Goal: Register for event/course: Sign up to attend an event or enroll in a course

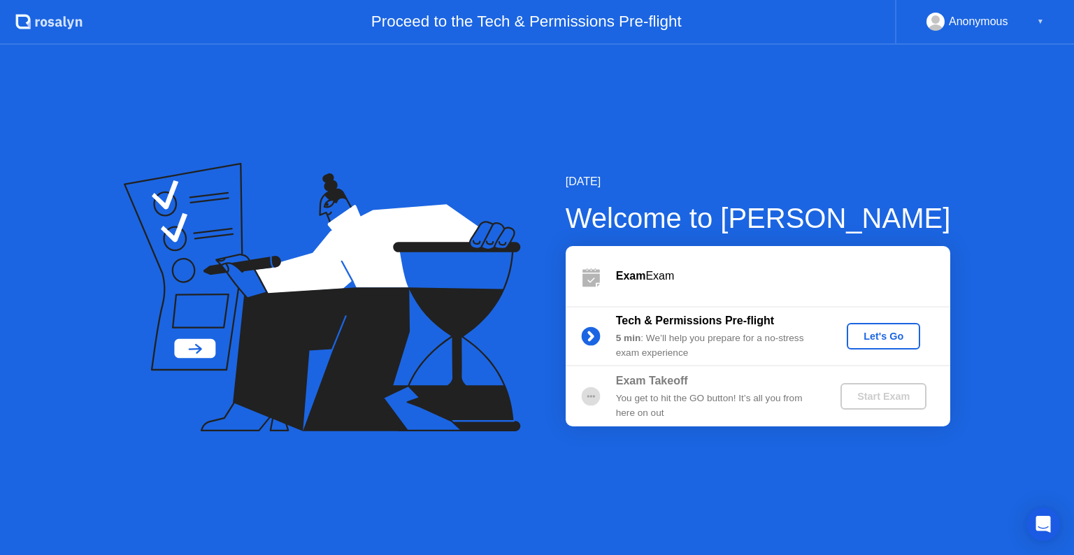
click at [886, 342] on div "Let's Go" at bounding box center [883, 336] width 62 height 11
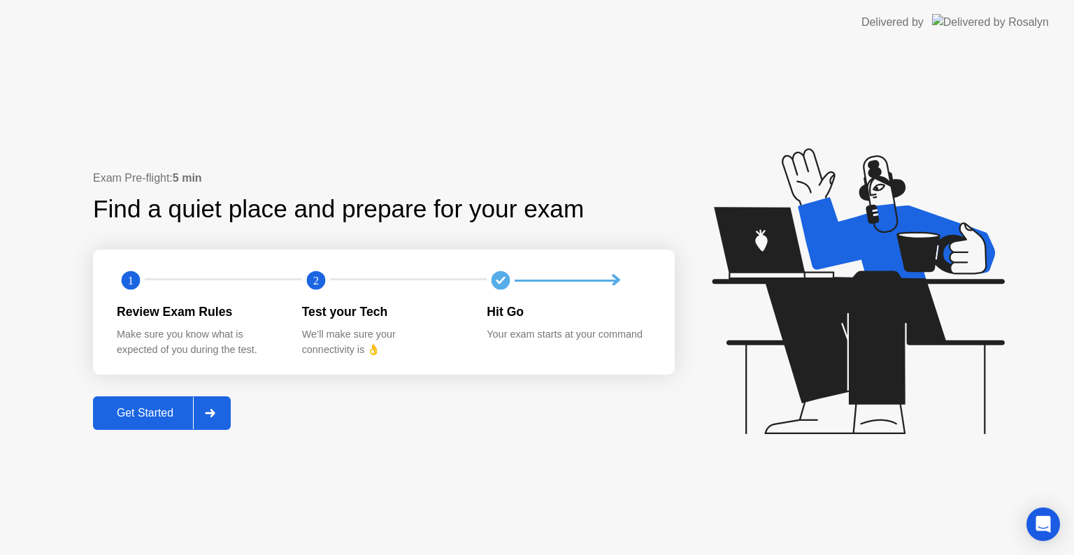
click at [128, 416] on div "Get Started" at bounding box center [145, 413] width 96 height 13
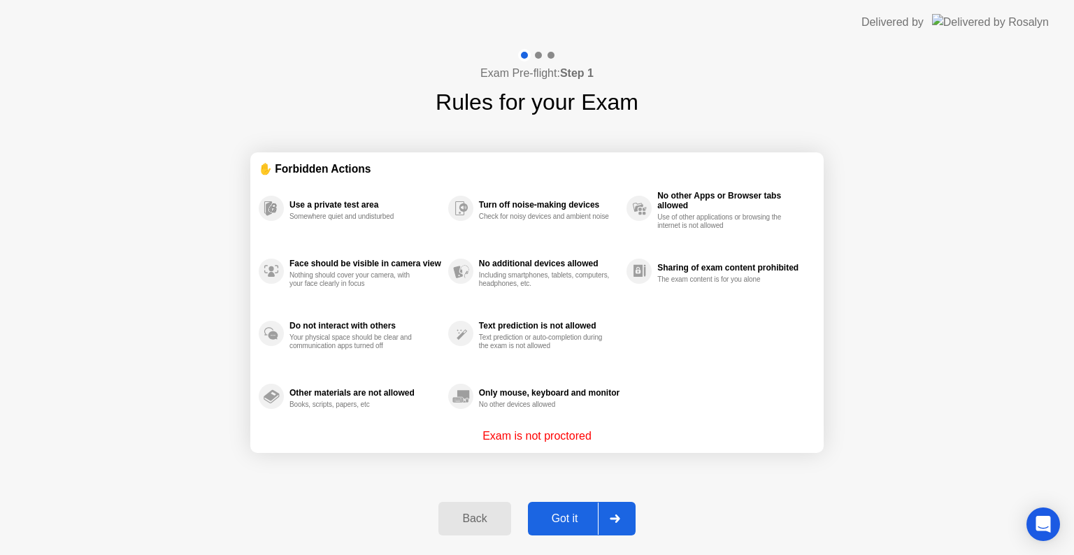
click at [568, 509] on button "Got it" at bounding box center [582, 519] width 108 height 34
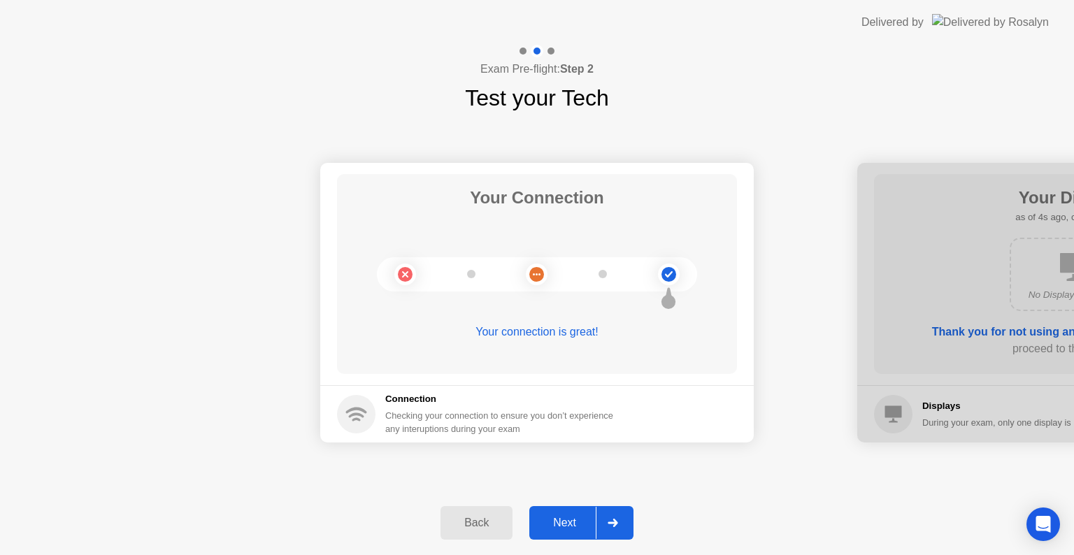
click at [568, 509] on button "Next" at bounding box center [581, 523] width 104 height 34
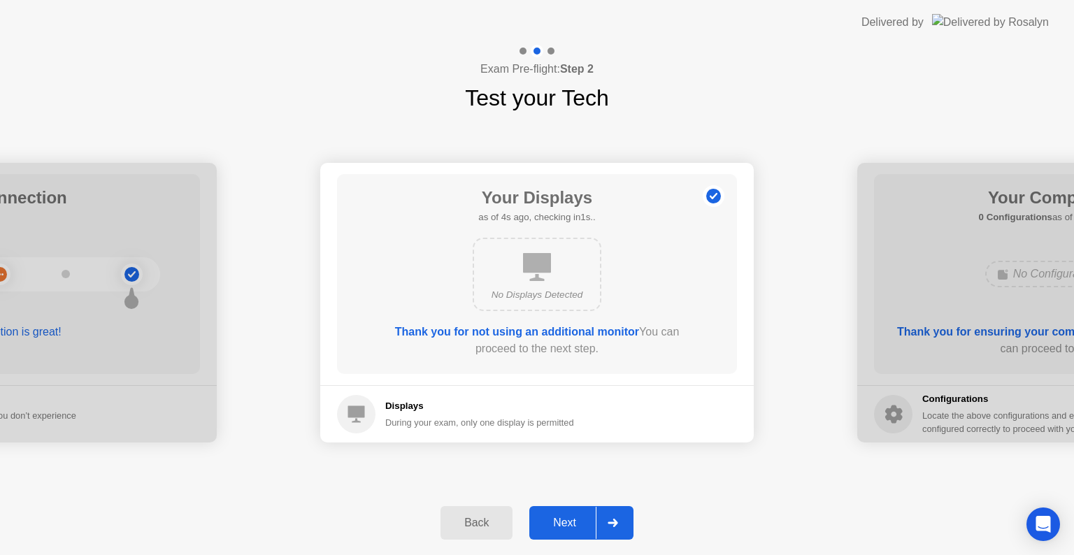
click at [568, 509] on button "Next" at bounding box center [581, 523] width 104 height 34
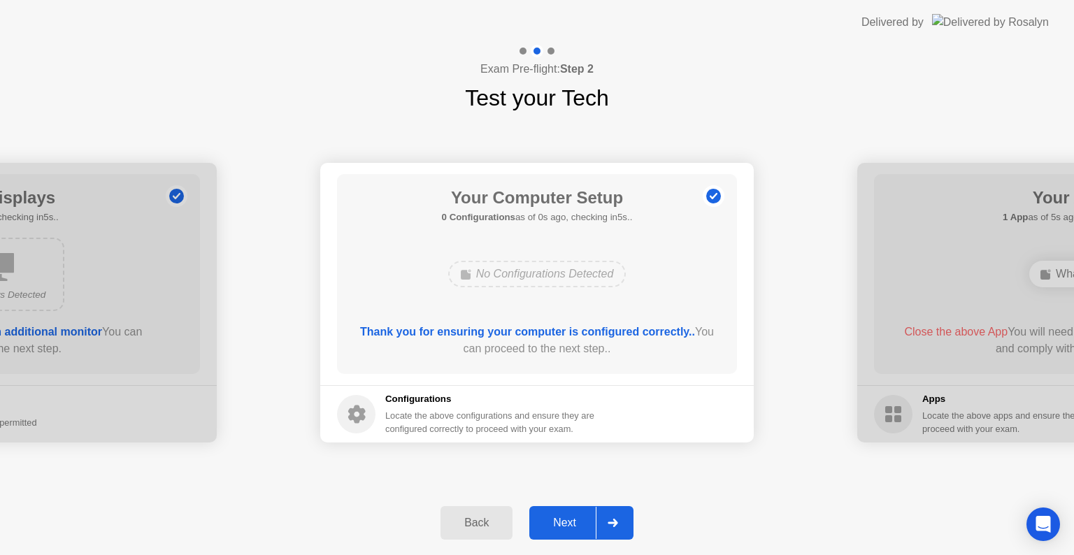
click at [568, 509] on button "Next" at bounding box center [581, 523] width 104 height 34
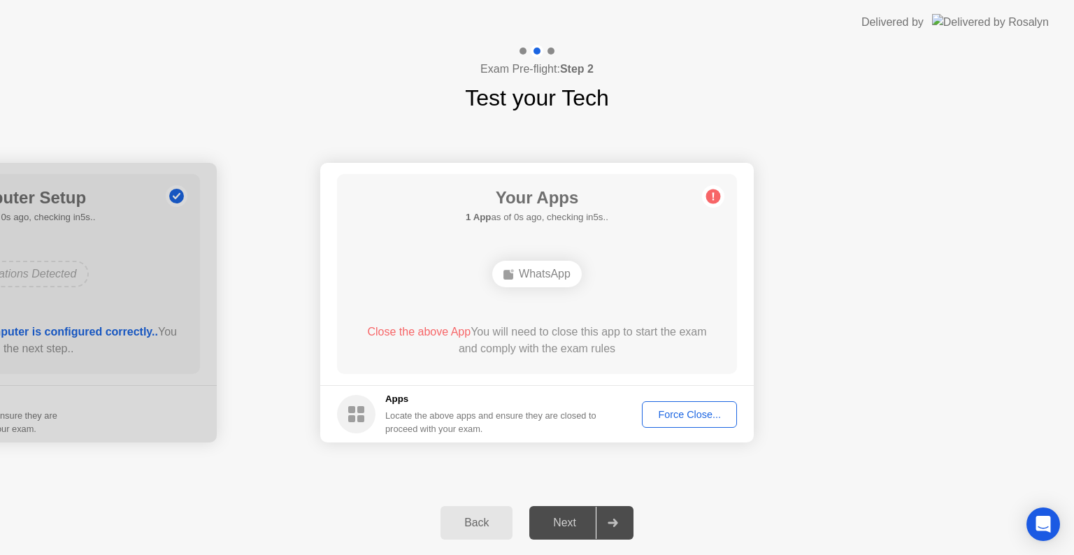
click at [688, 413] on div "Force Close..." at bounding box center [689, 414] width 85 height 11
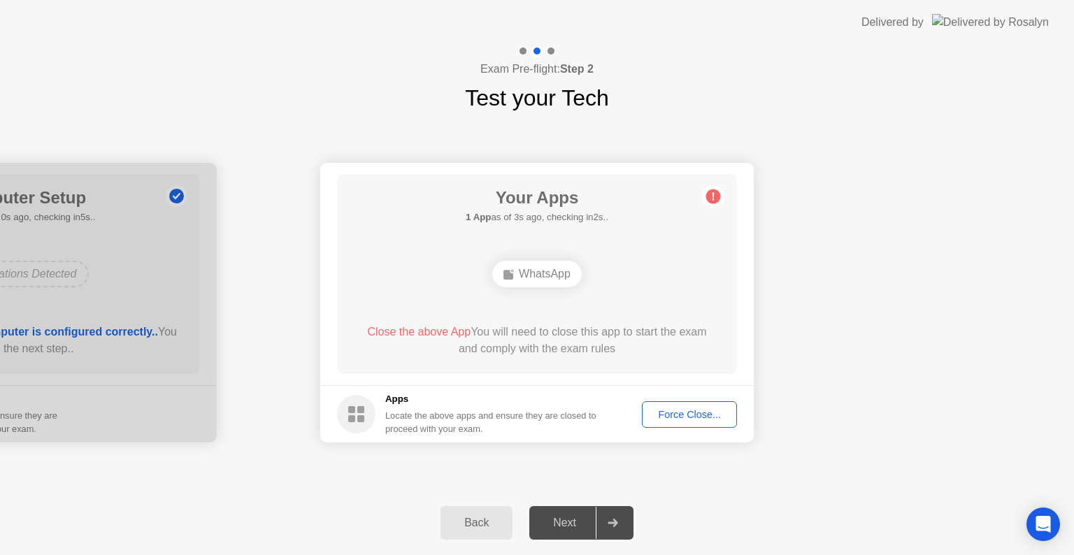
click at [661, 413] on div "Force Close..." at bounding box center [689, 414] width 85 height 11
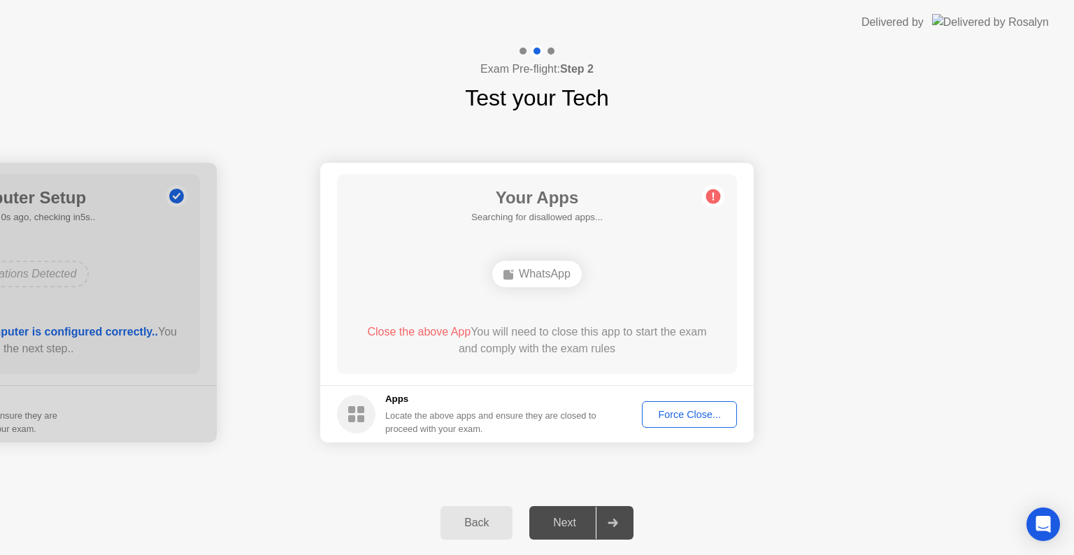
click at [696, 400] on footer "Apps Locate the above apps and ensure they are closed to proceed with your exam…" at bounding box center [536, 413] width 433 height 57
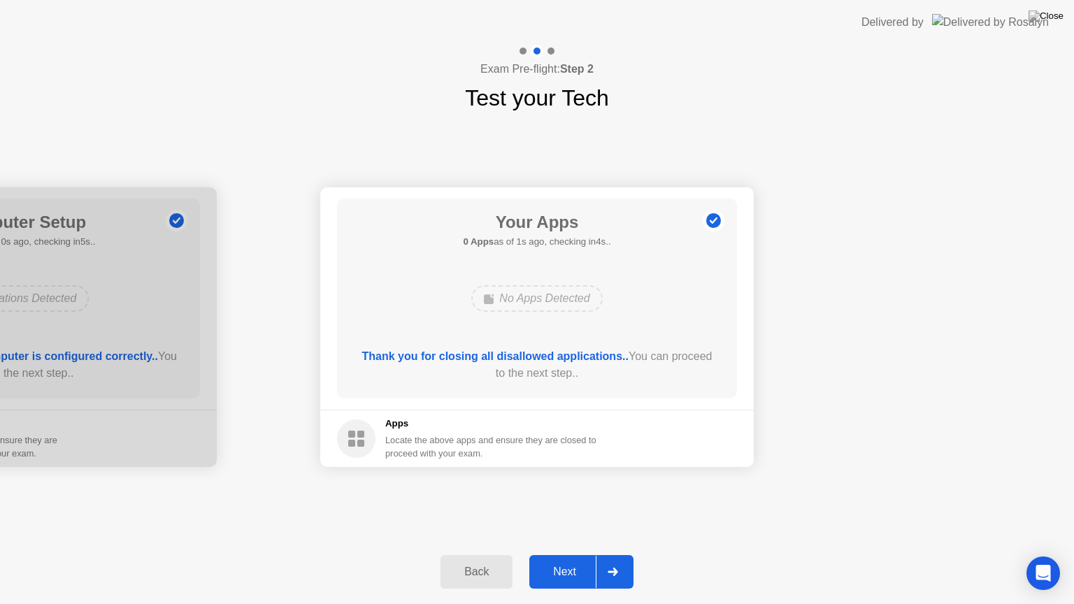
click at [576, 554] on div "Next" at bounding box center [564, 571] width 62 height 13
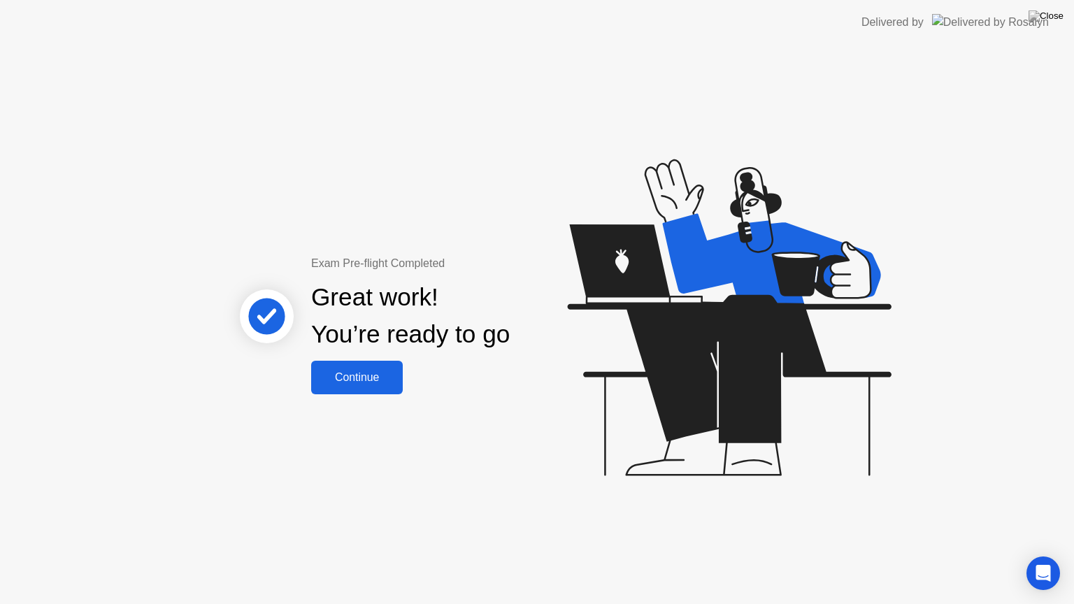
click at [386, 371] on div "Continue" at bounding box center [356, 377] width 83 height 13
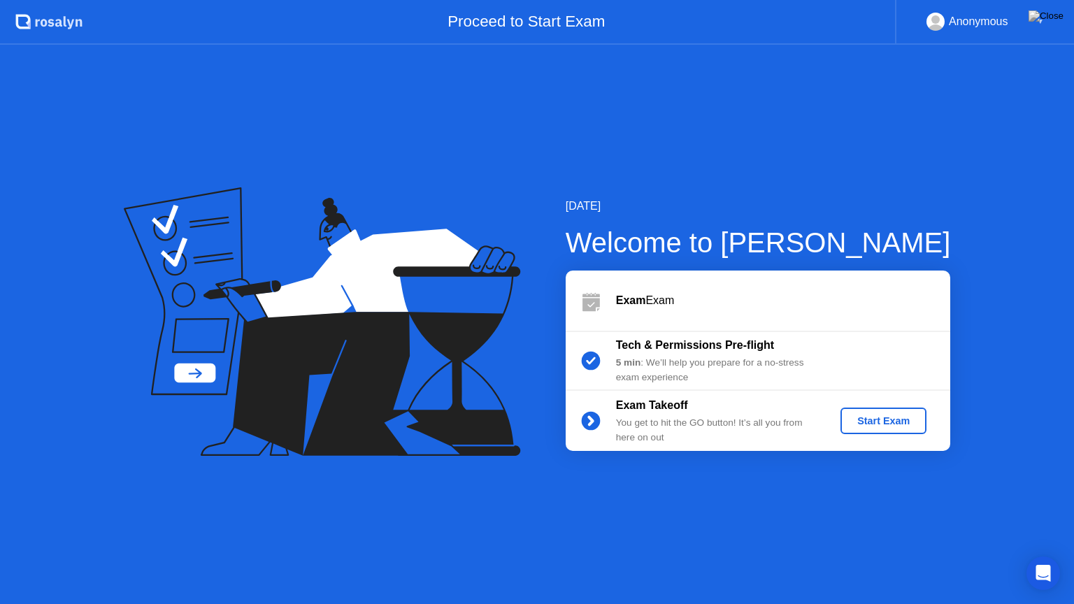
click at [867, 411] on button "Start Exam" at bounding box center [883, 421] width 86 height 27
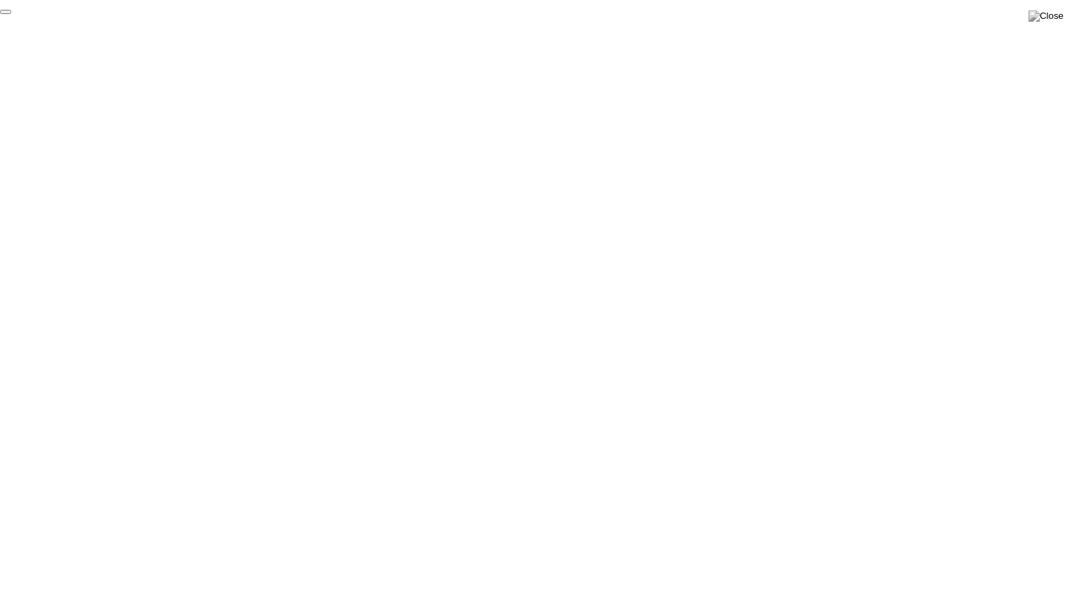
click div "End Proctoring Session"
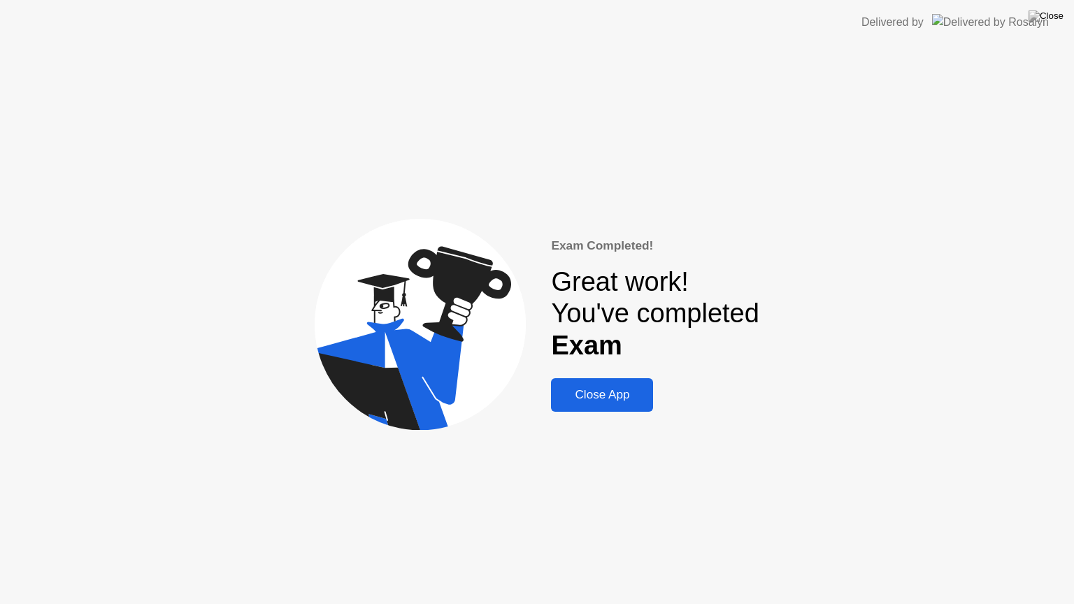
click at [584, 384] on button "Close App" at bounding box center [602, 395] width 102 height 34
